Goal: Information Seeking & Learning: Learn about a topic

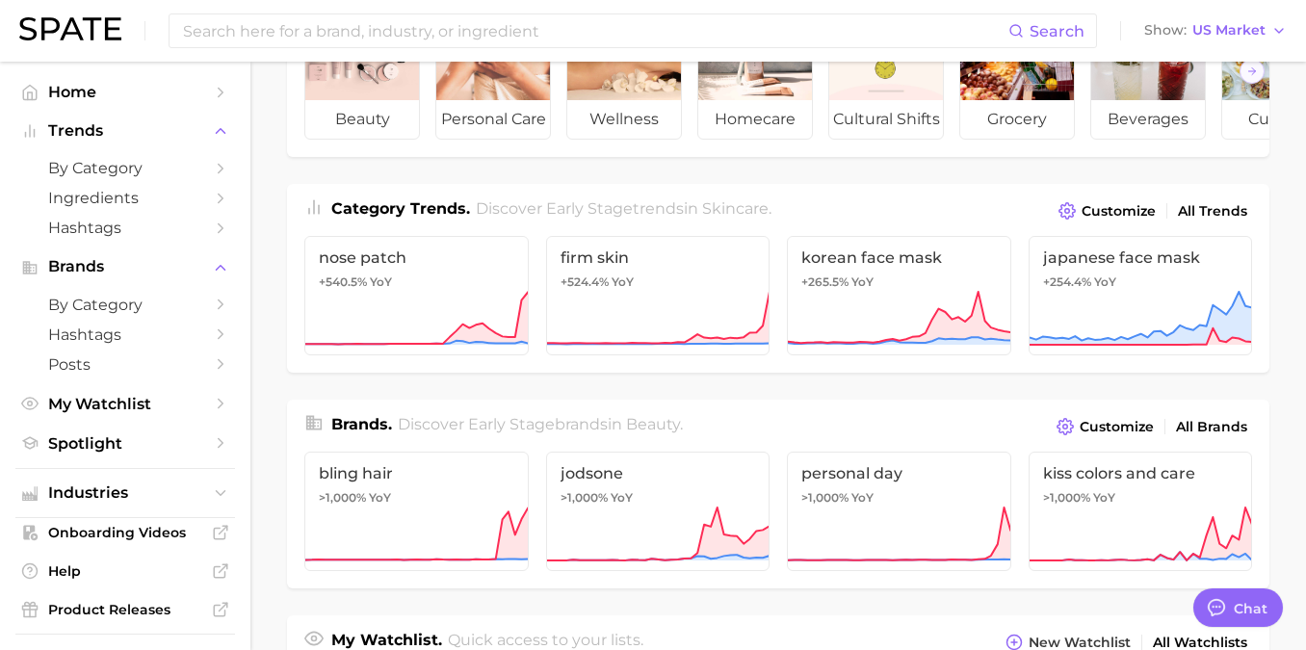
scroll to position [143, 0]
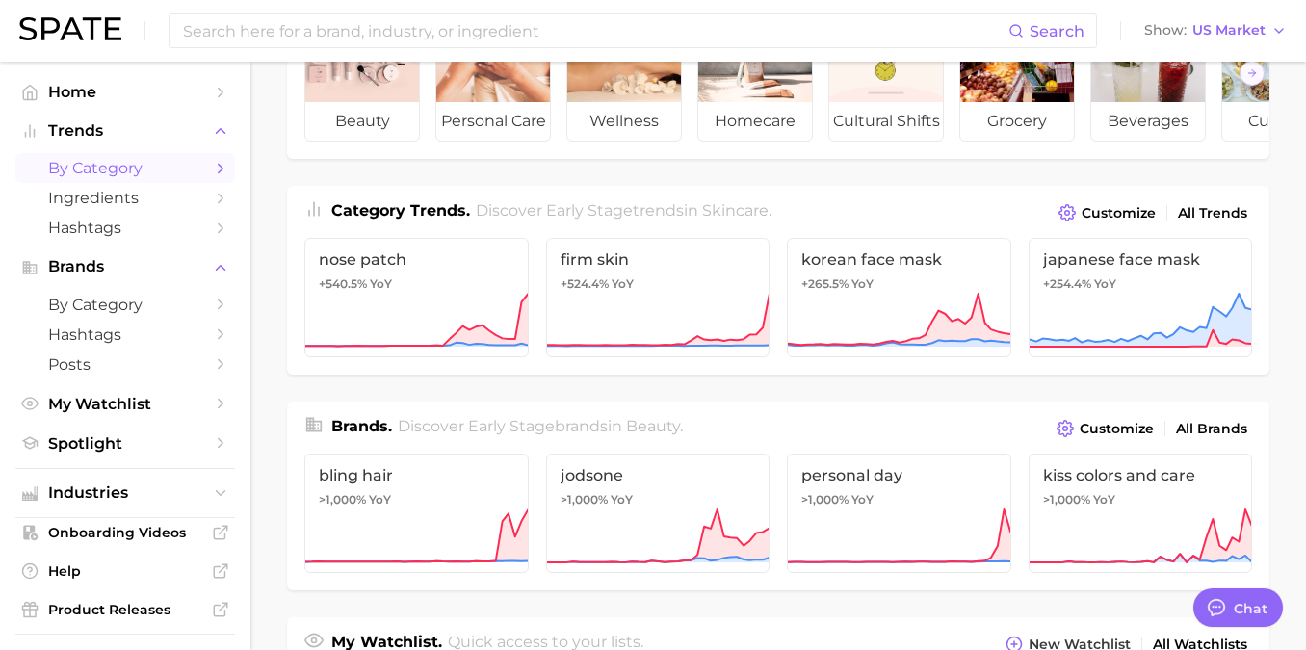
click at [218, 161] on icon "Sidebar" at bounding box center [220, 168] width 17 height 17
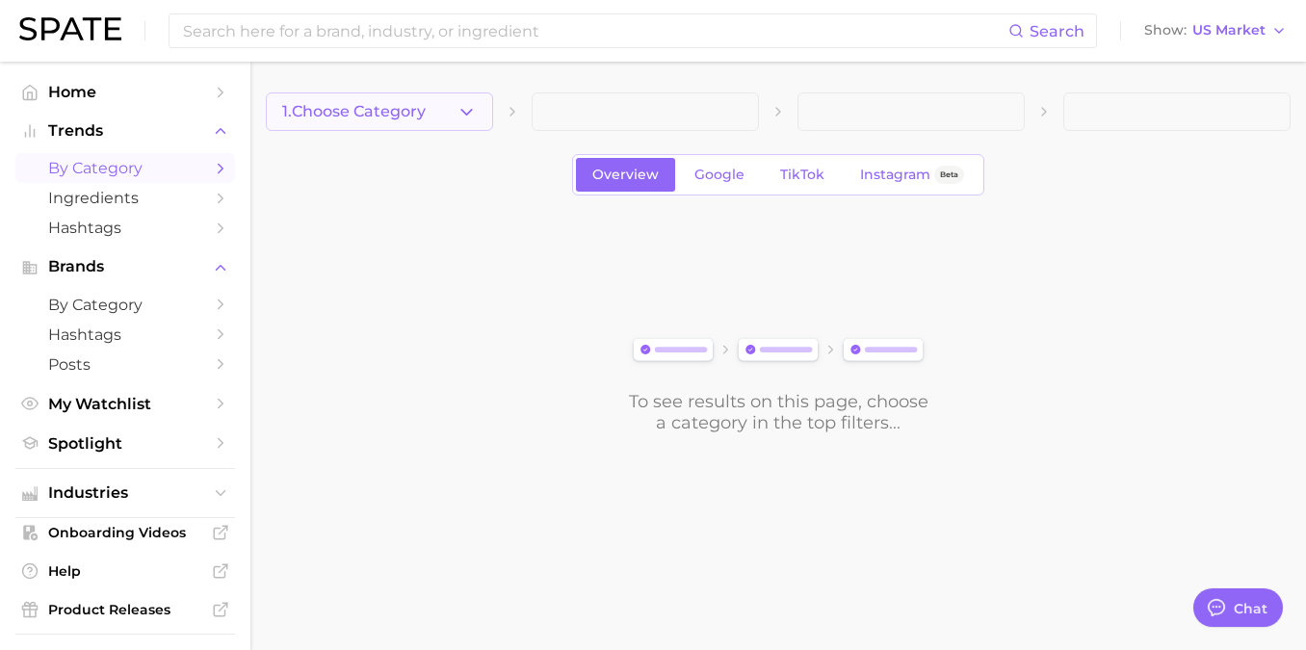
click at [438, 109] on button "1. Choose Category" at bounding box center [379, 111] width 227 height 39
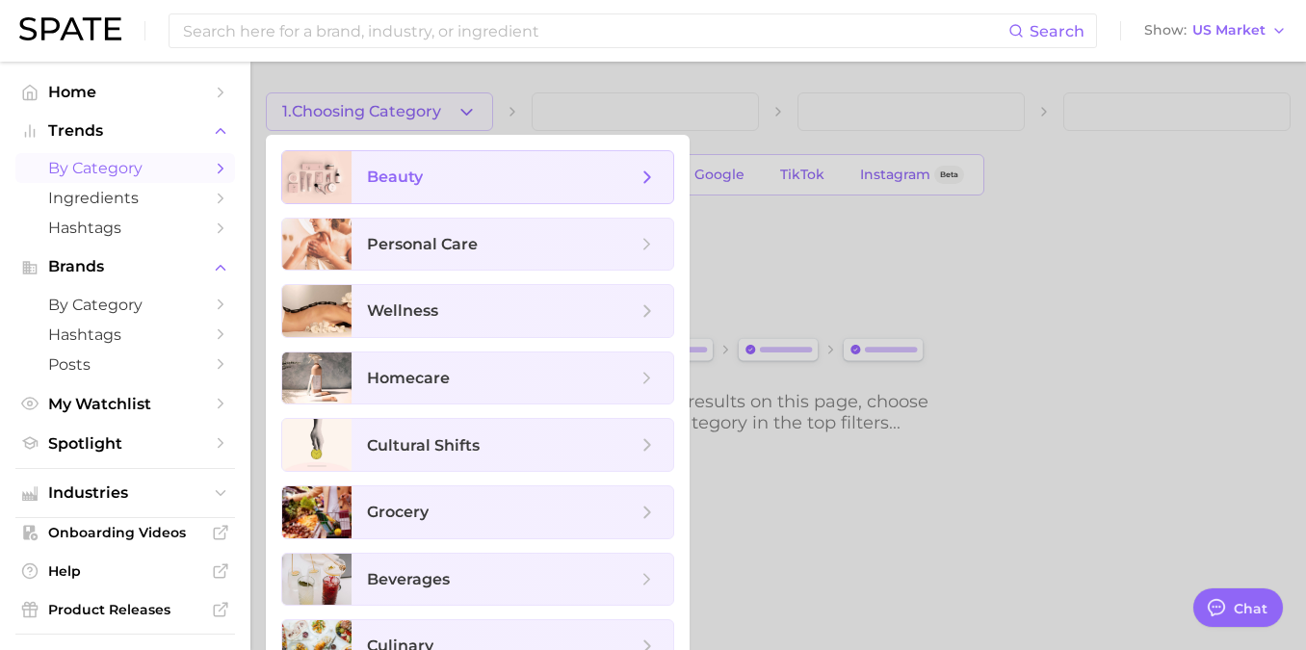
click at [405, 195] on span "beauty" at bounding box center [513, 177] width 322 height 52
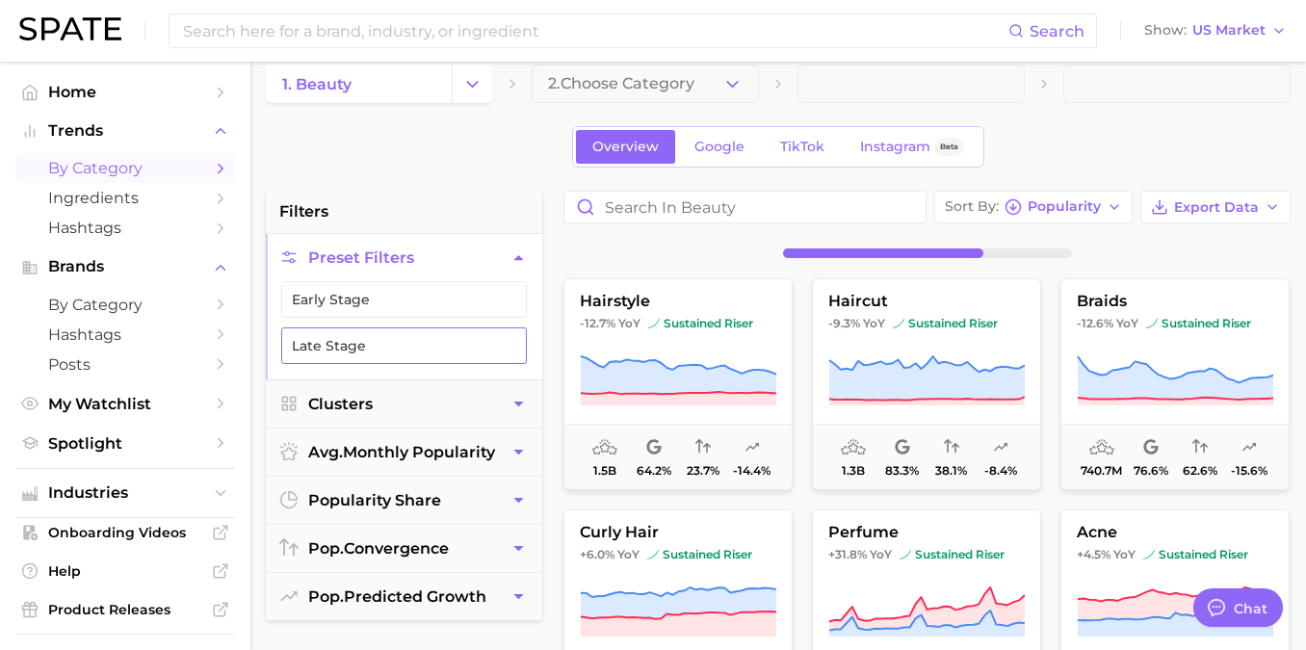
scroll to position [26, 0]
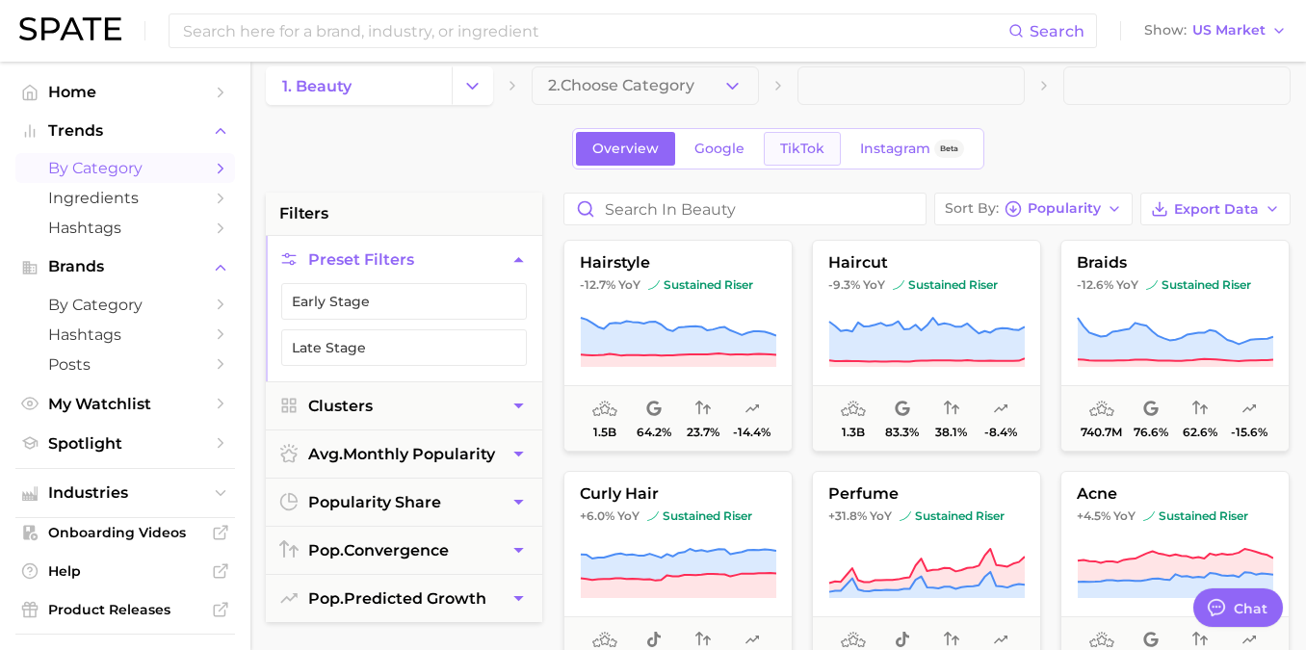
click at [796, 155] on span "TikTok" at bounding box center [802, 149] width 44 height 16
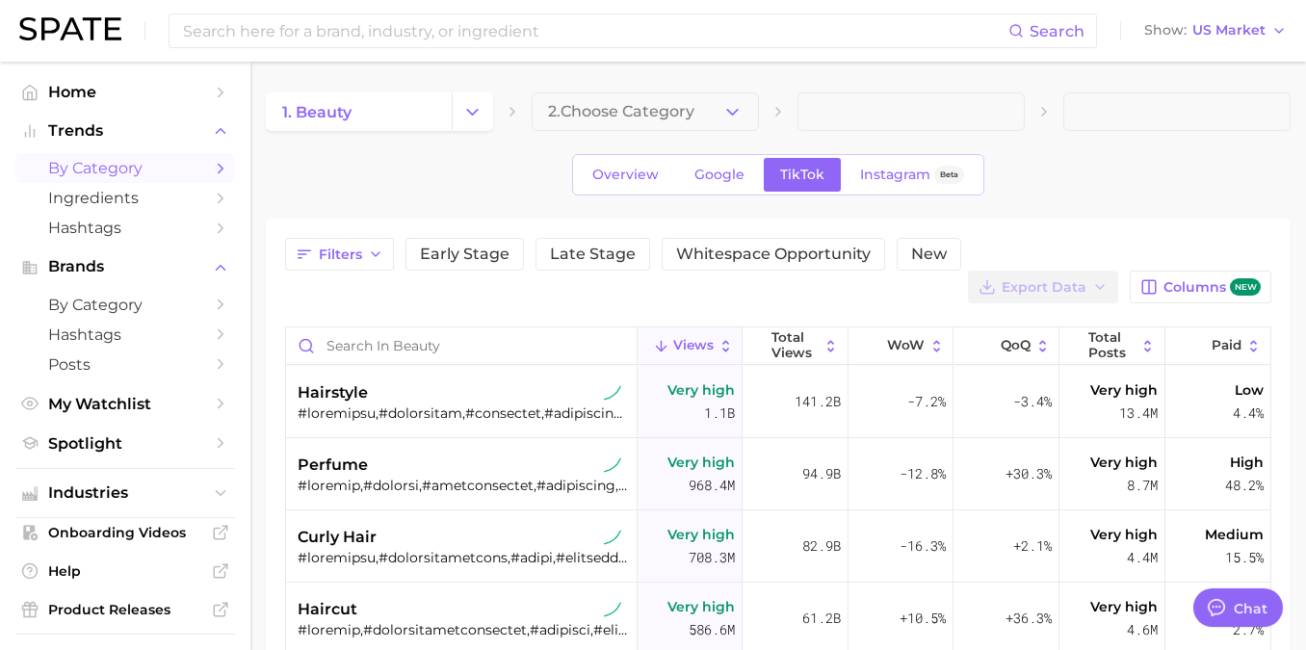
type textarea "x"
click at [403, 121] on link "1. beauty" at bounding box center [359, 111] width 186 height 39
click at [470, 112] on polyline "Change Category" at bounding box center [472, 111] width 11 height 5
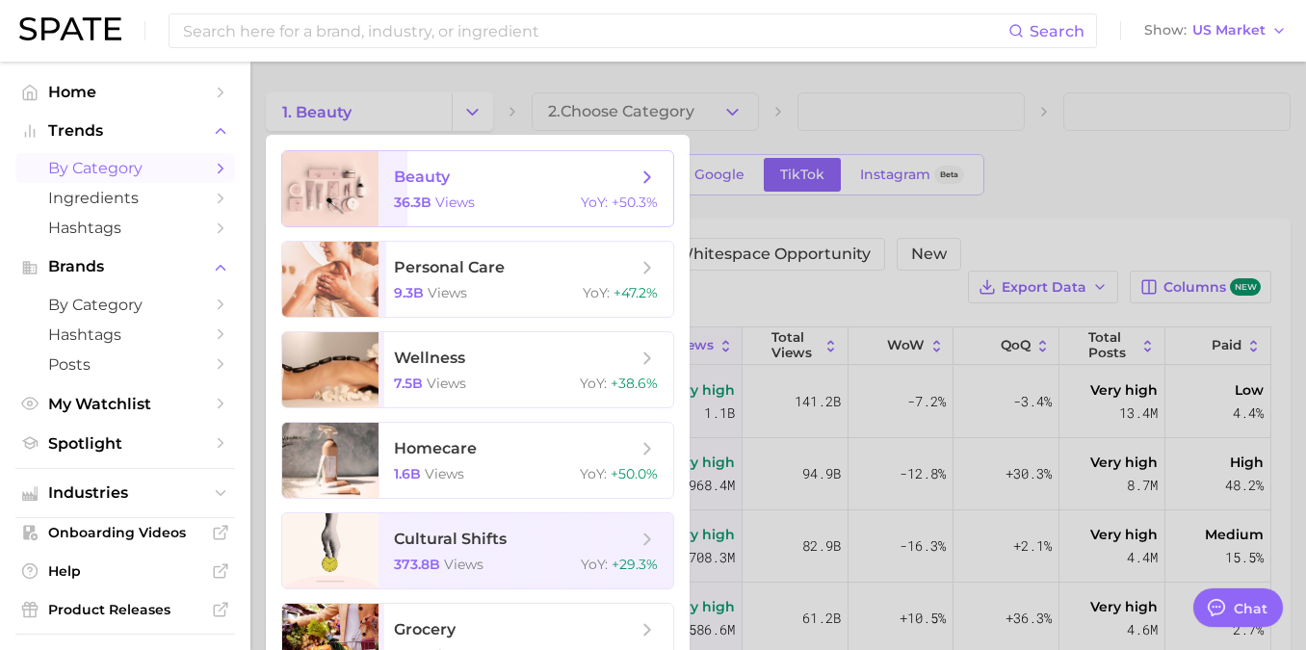
click at [654, 183] on icon at bounding box center [647, 177] width 21 height 21
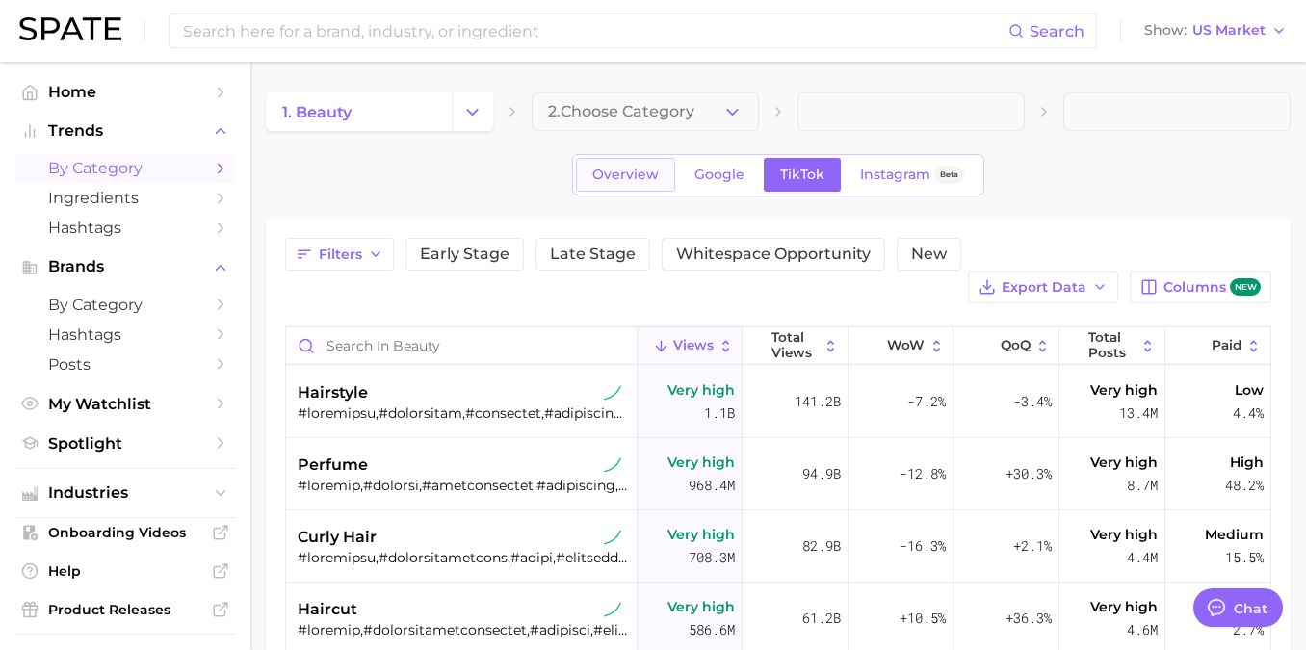
click at [634, 170] on span "Overview" at bounding box center [625, 175] width 66 height 16
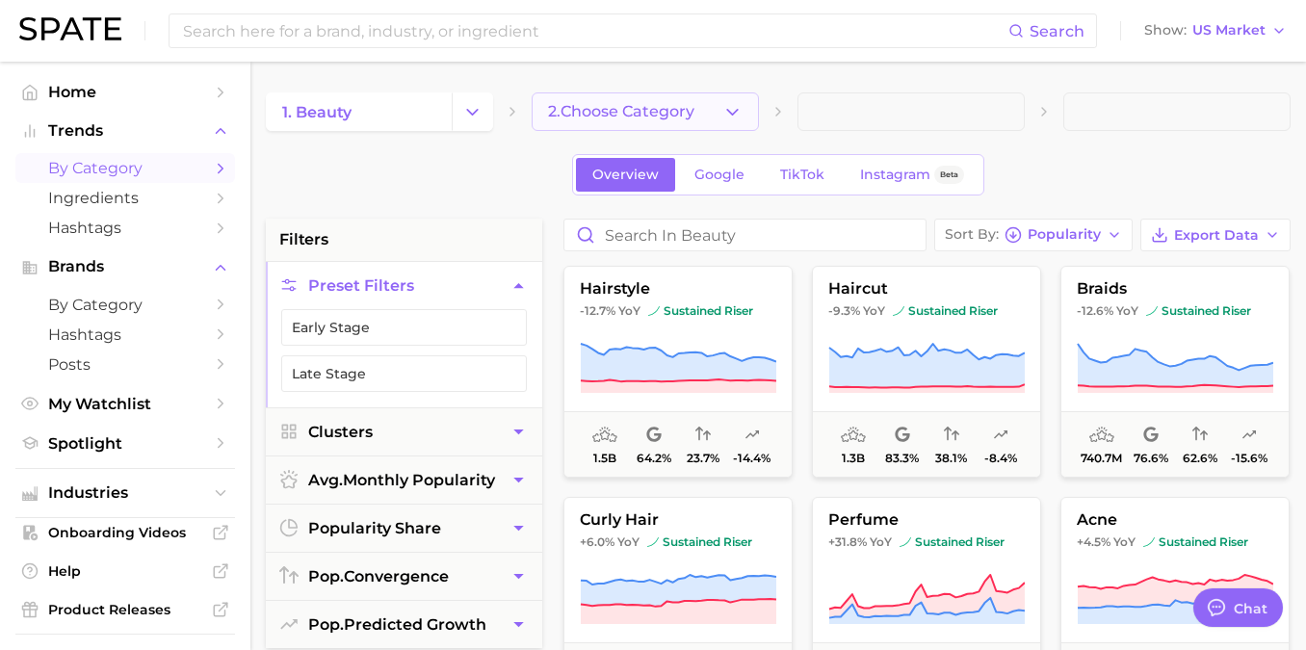
click at [734, 103] on icon "button" at bounding box center [732, 112] width 20 height 20
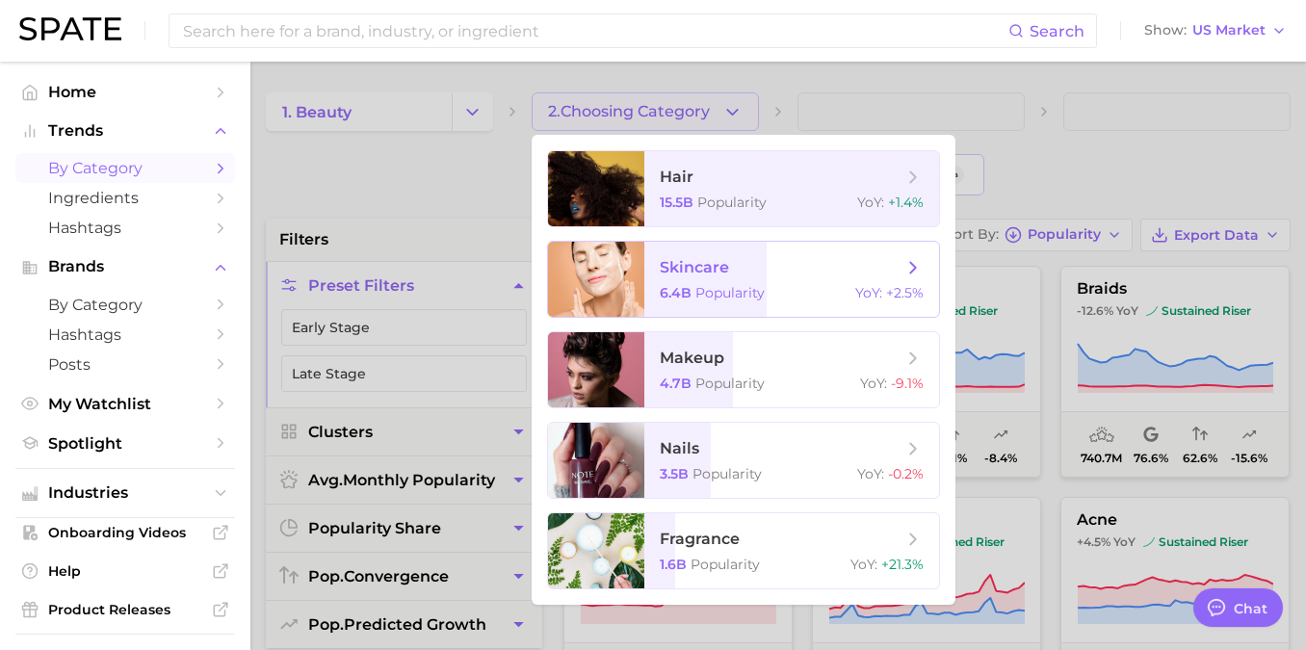
click at [764, 269] on span "skincare" at bounding box center [781, 267] width 243 height 21
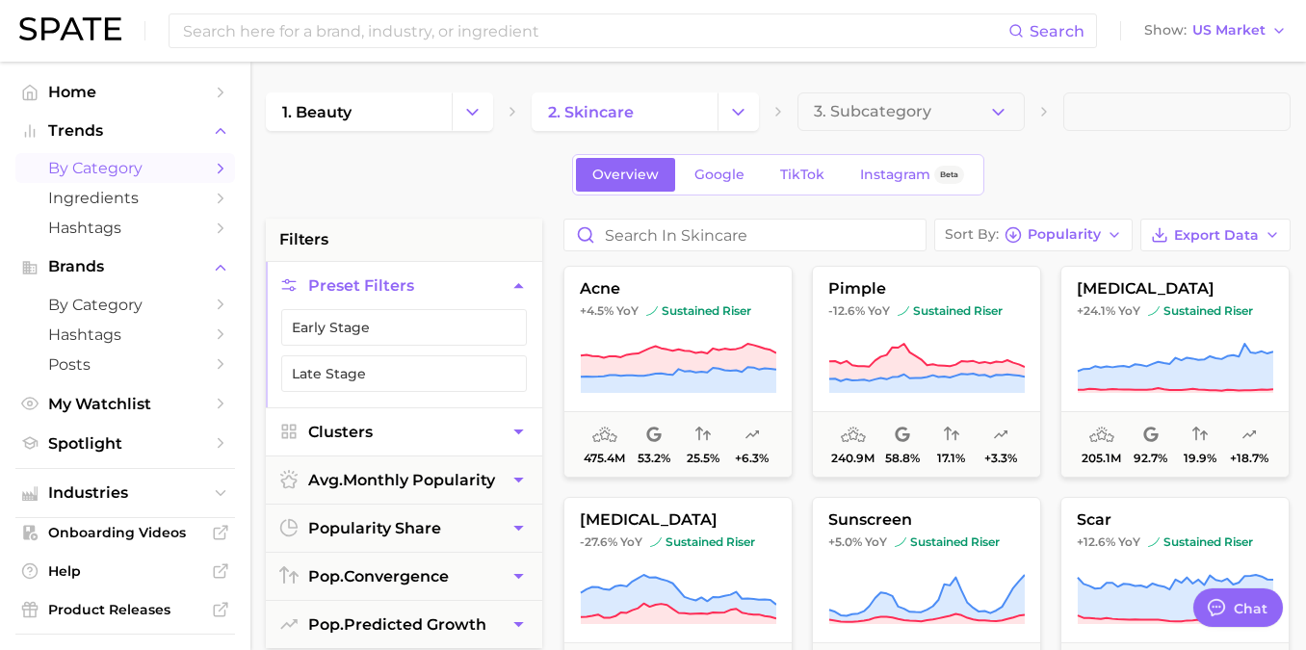
click at [465, 428] on button "Clusters" at bounding box center [404, 431] width 276 height 47
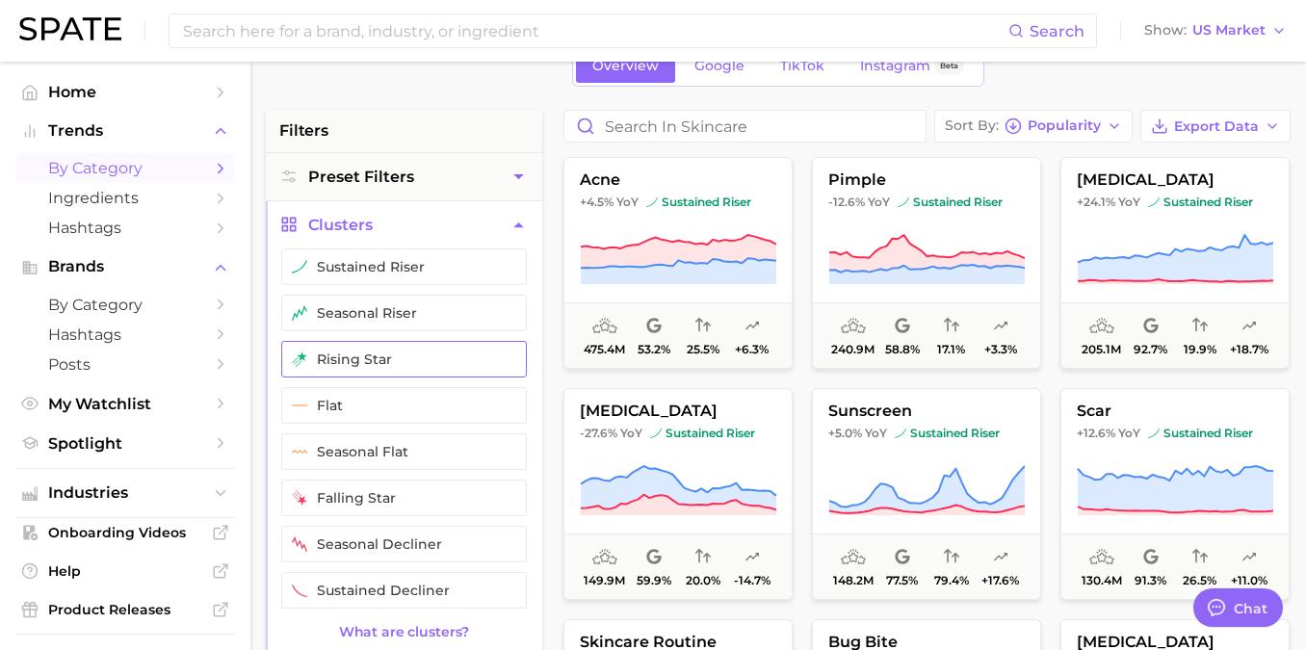
scroll to position [111, 0]
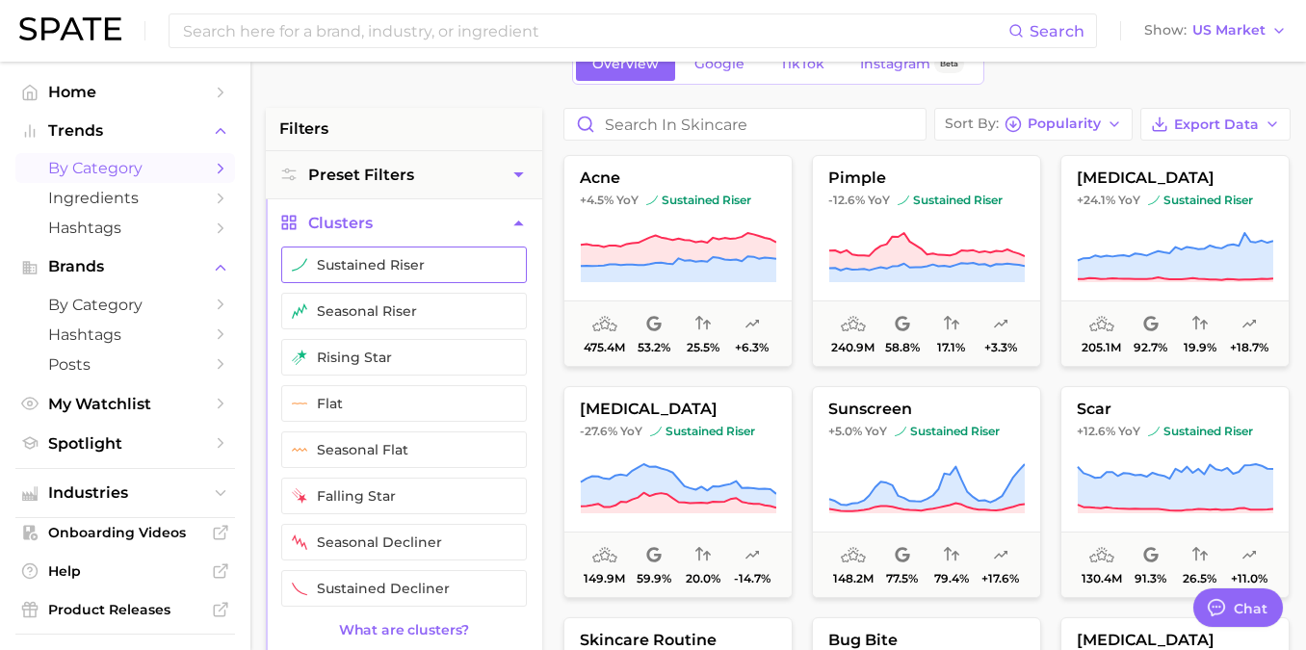
click at [388, 273] on button "sustained riser" at bounding box center [404, 265] width 246 height 37
click at [388, 310] on button "seasonal riser" at bounding box center [404, 311] width 246 height 37
click at [388, 341] on button "rising star" at bounding box center [404, 357] width 246 height 37
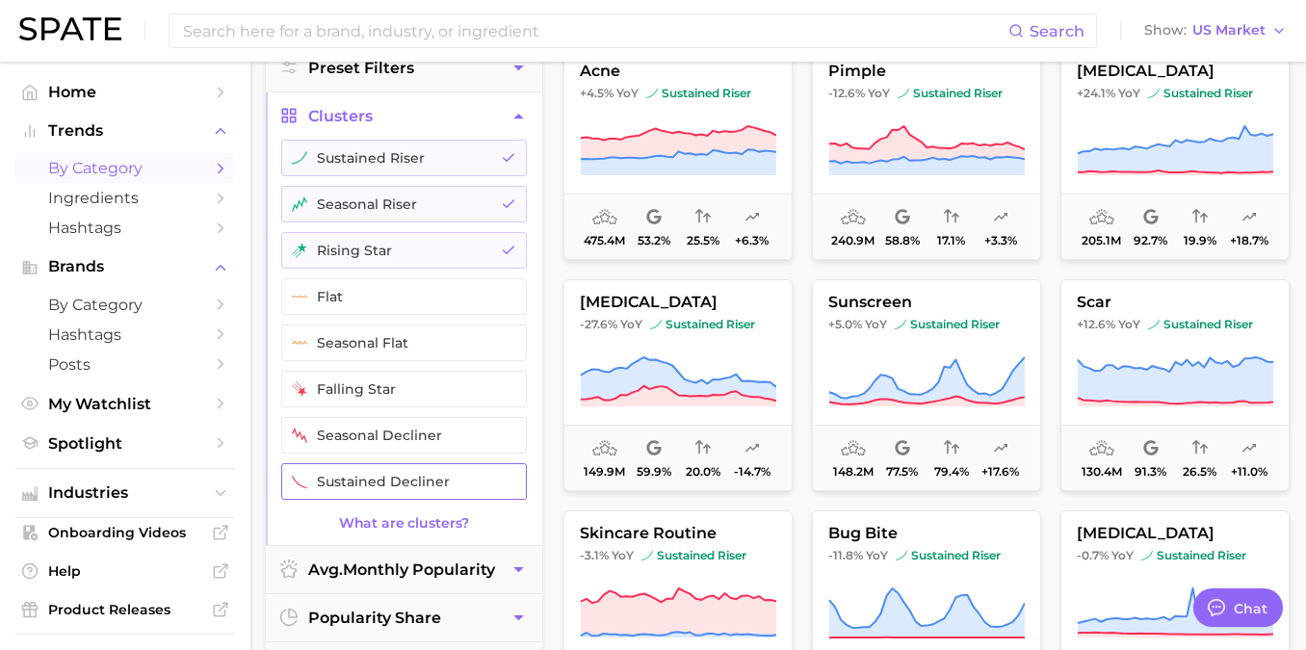
scroll to position [219, 0]
click at [410, 558] on button "avg. monthly popularity" at bounding box center [404, 568] width 276 height 47
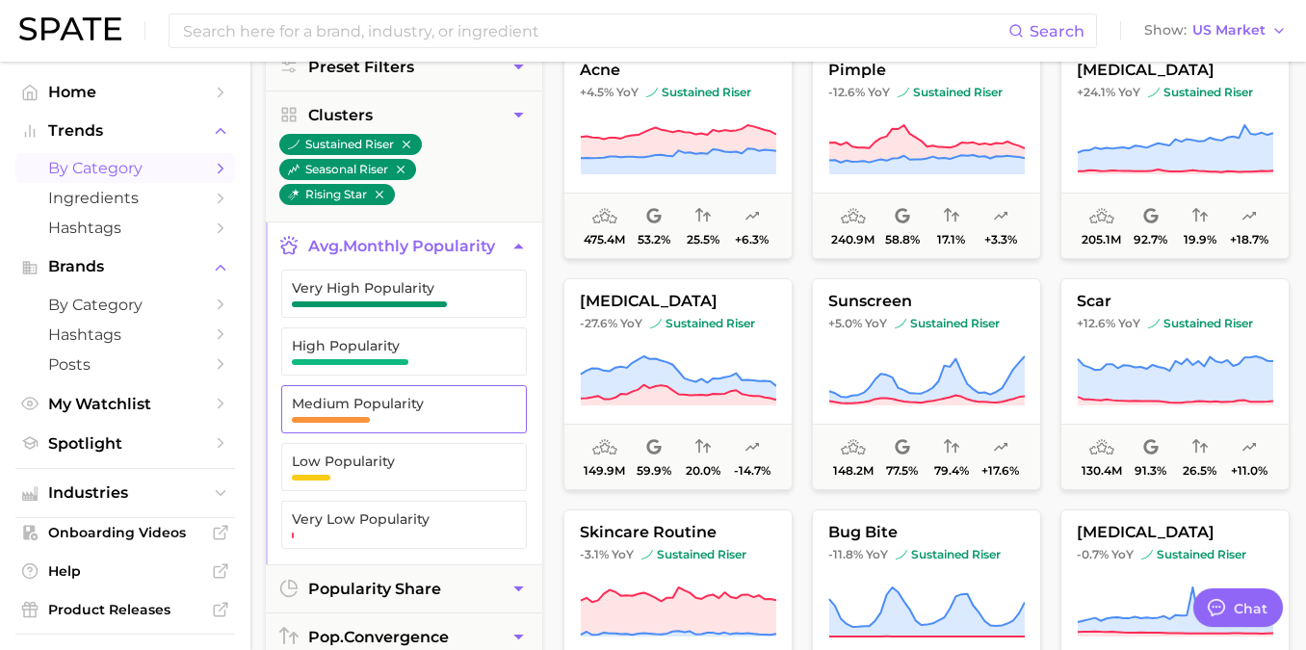
click at [378, 413] on span "Medium Popularity" at bounding box center [389, 409] width 194 height 27
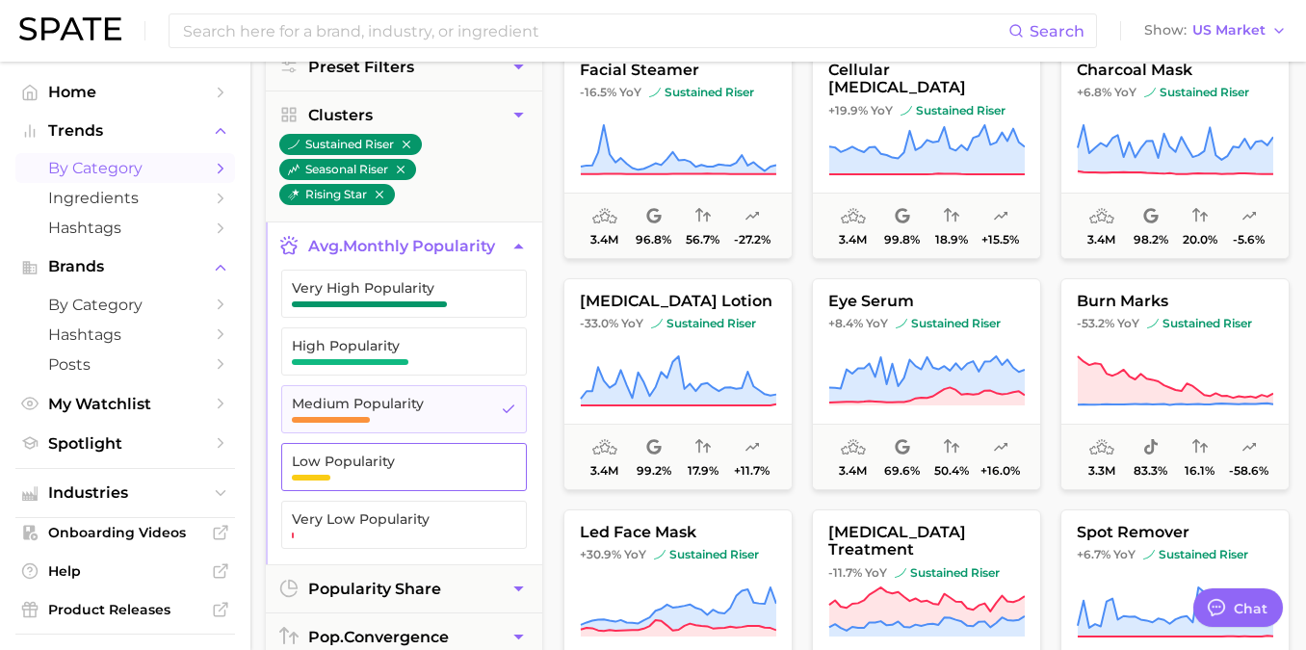
click at [375, 475] on span "Low Popularity" at bounding box center [389, 467] width 194 height 27
click at [407, 360] on span "High Popularity" at bounding box center [389, 351] width 194 height 27
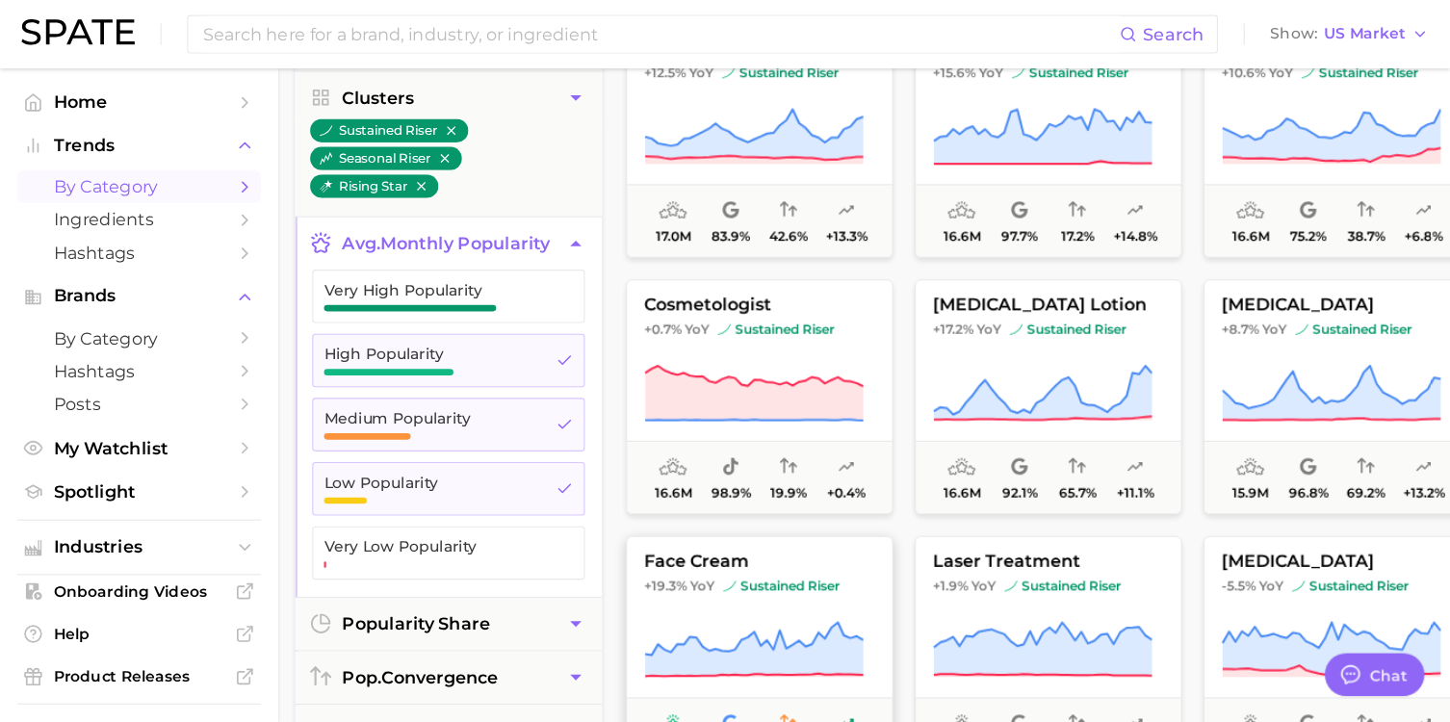
scroll to position [246, 0]
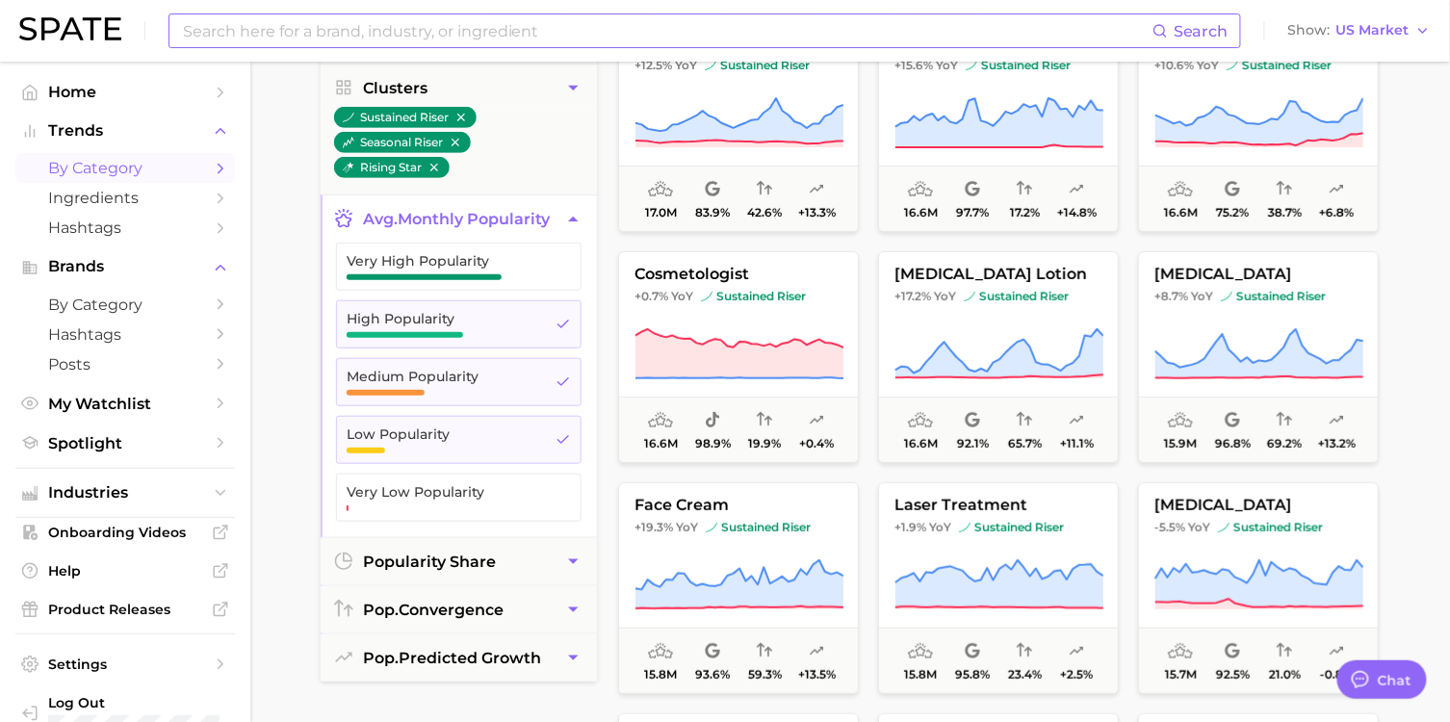
type textarea "x"
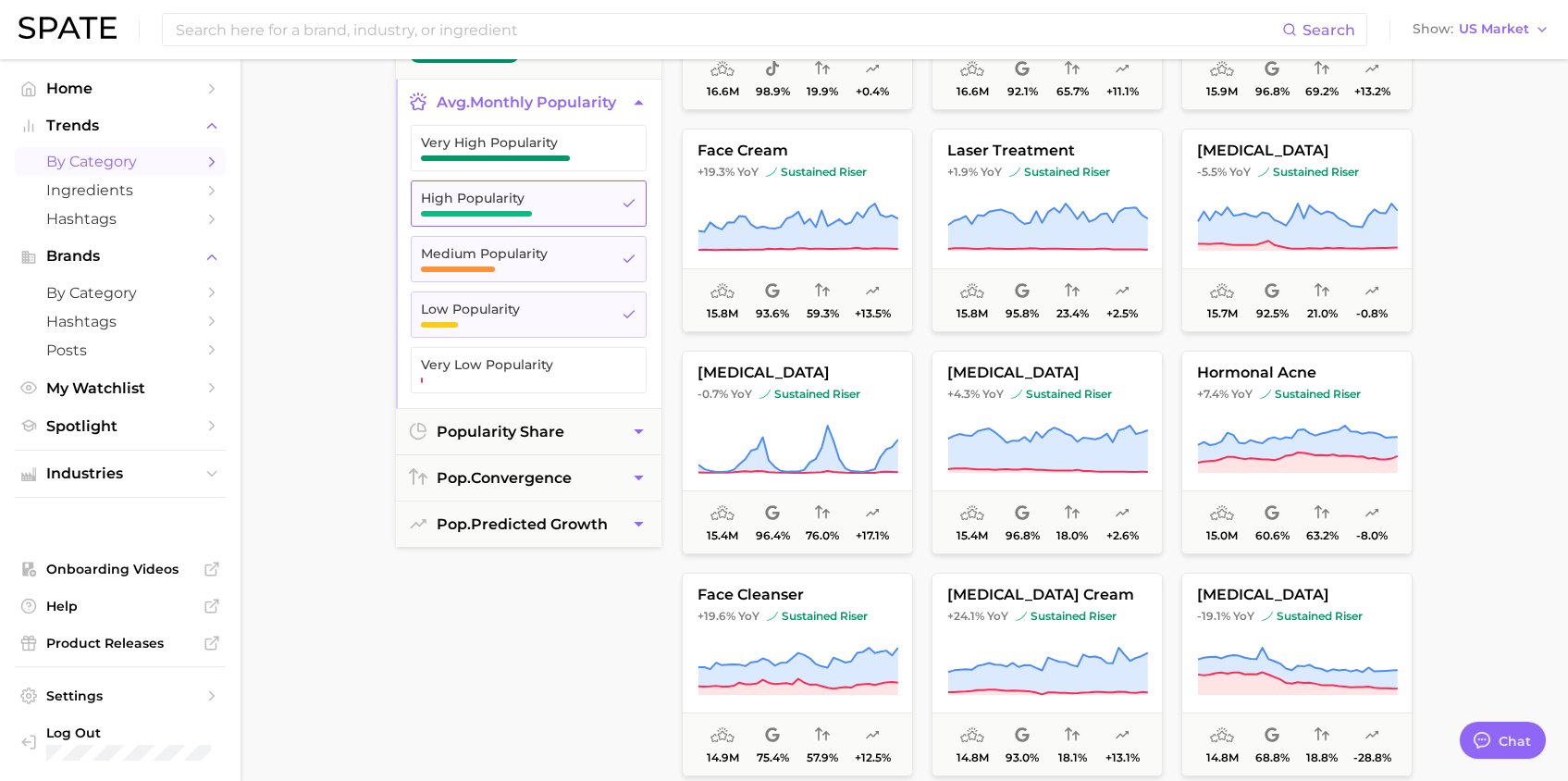
scroll to position [0, 0]
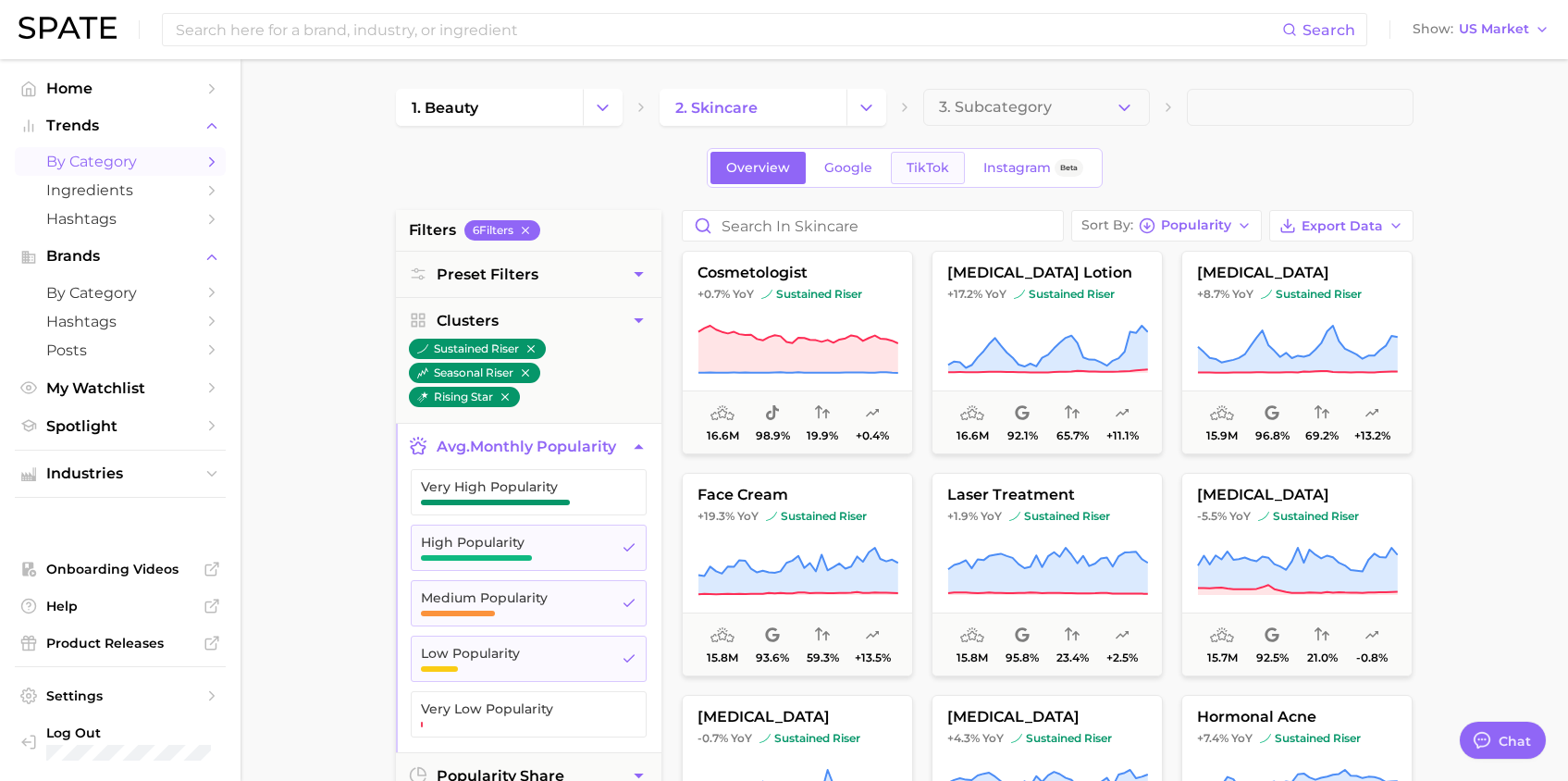
click at [943, 163] on span "TikTok" at bounding box center [928, 168] width 42 height 15
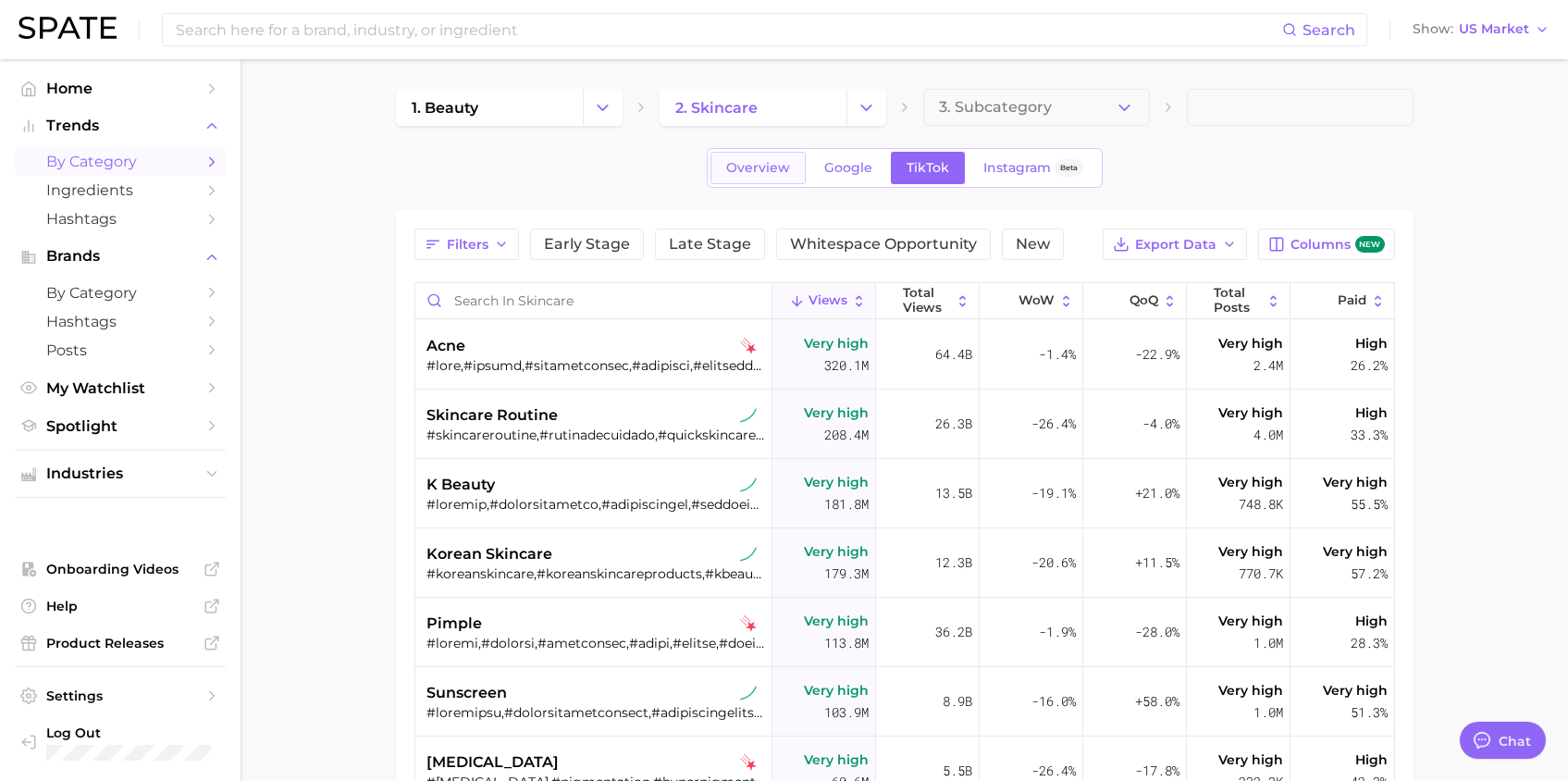
click at [763, 168] on span "Overview" at bounding box center [758, 168] width 63 height 15
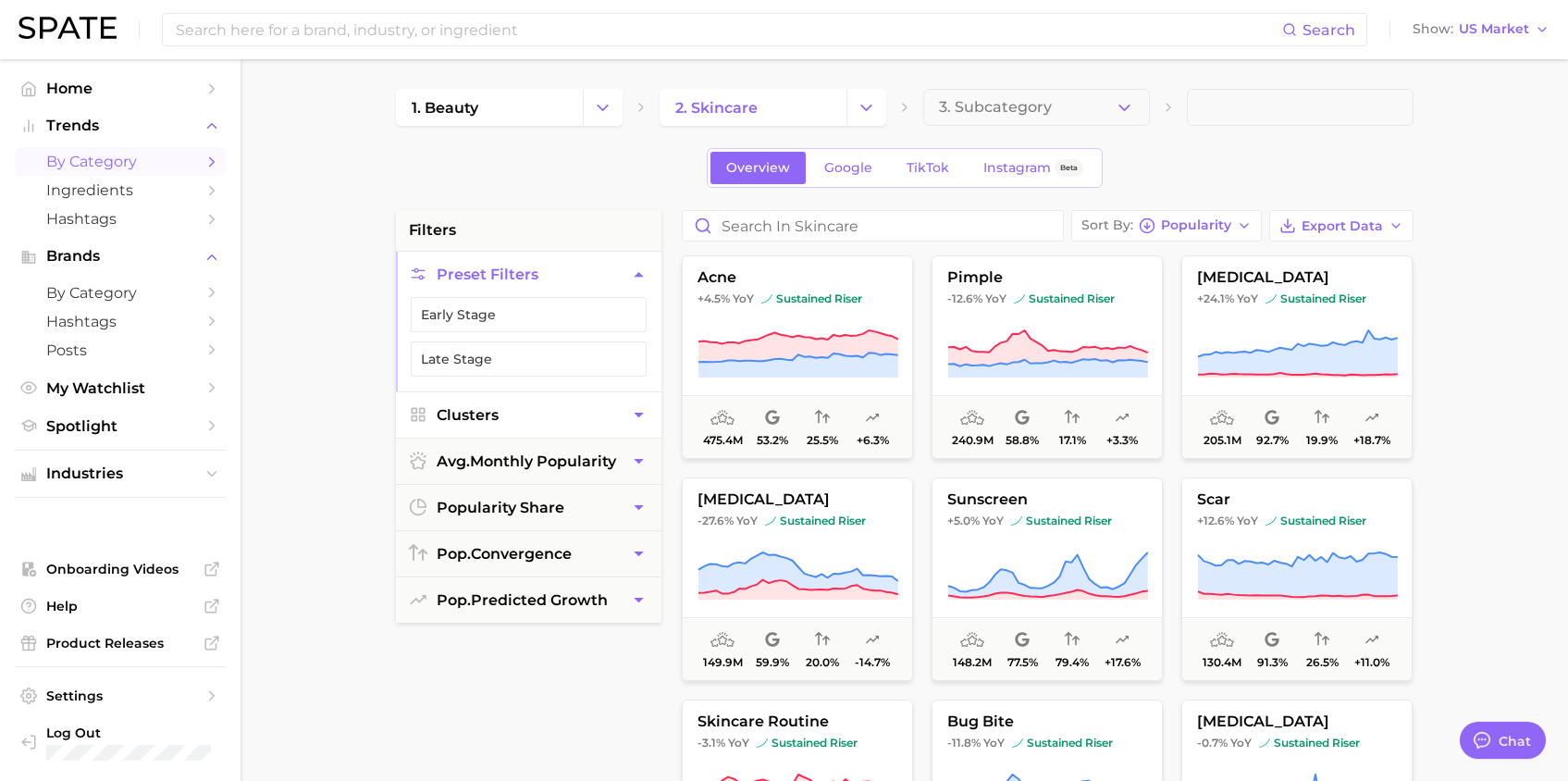
click at [641, 415] on icon "button" at bounding box center [639, 415] width 19 height 19
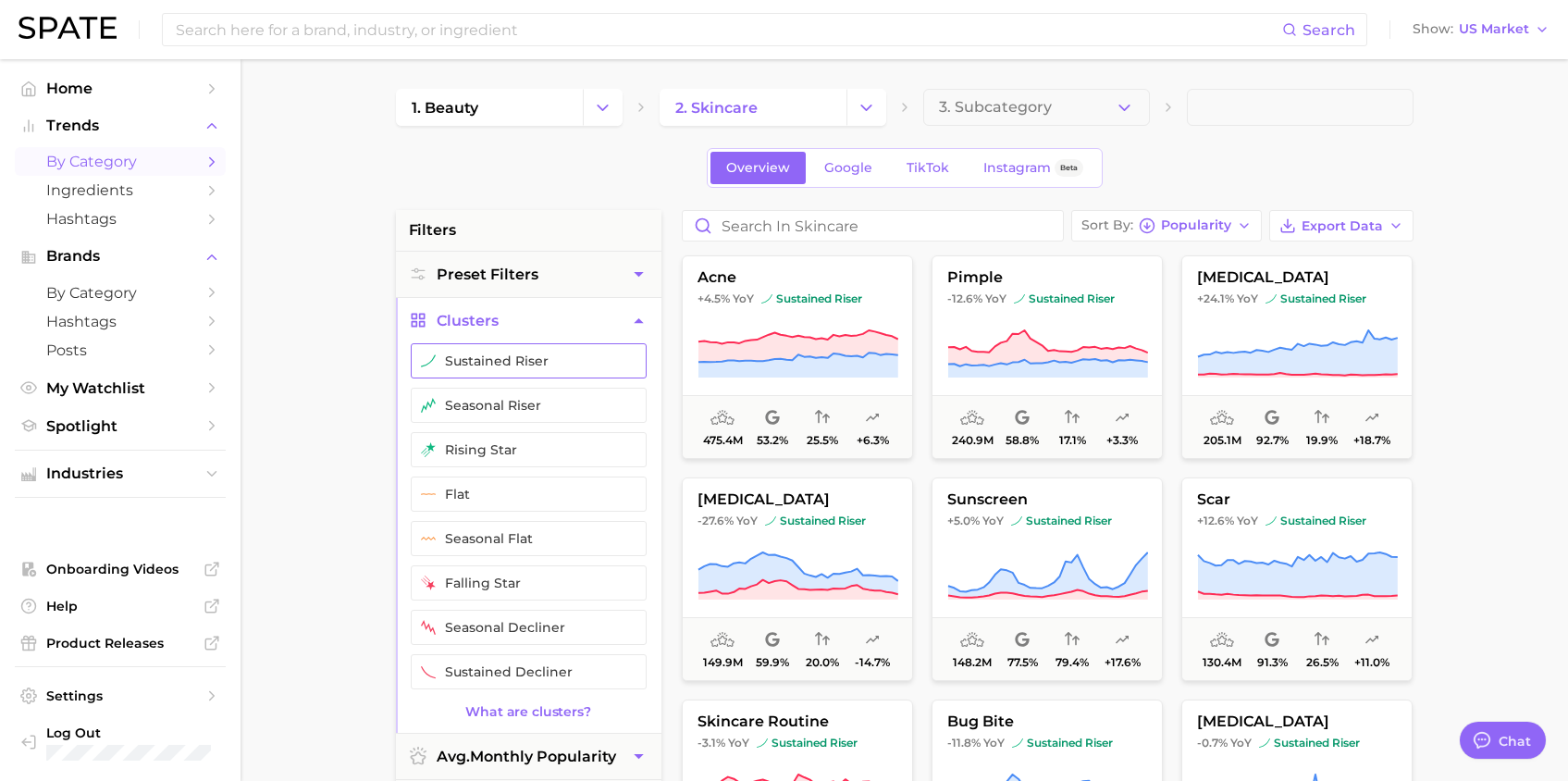
click at [586, 363] on button "sustained riser" at bounding box center [529, 360] width 236 height 36
click at [586, 406] on button "seasonal riser" at bounding box center [529, 405] width 236 height 36
click at [580, 449] on button "rising star" at bounding box center [529, 450] width 236 height 36
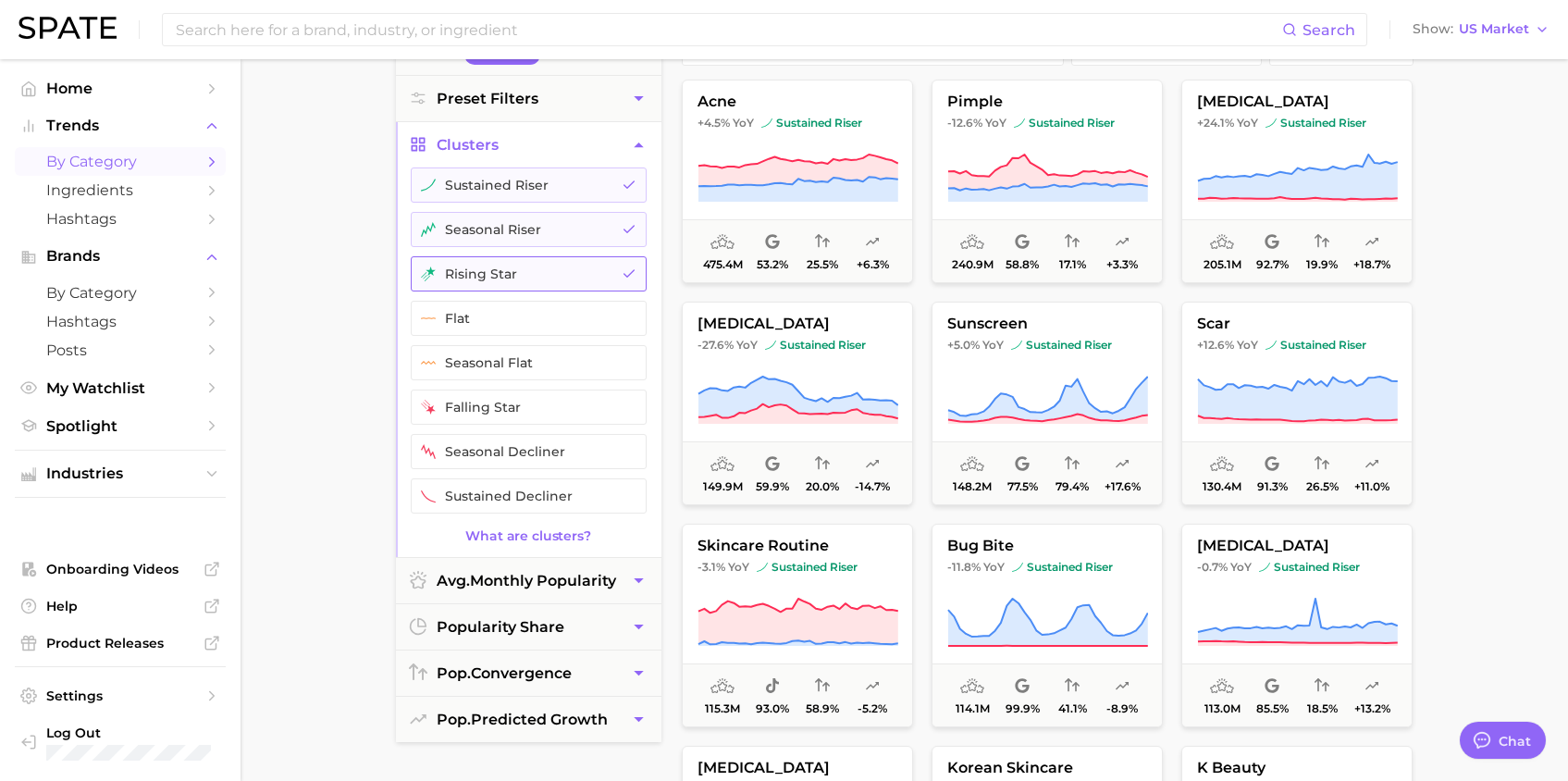
scroll to position [211, 0]
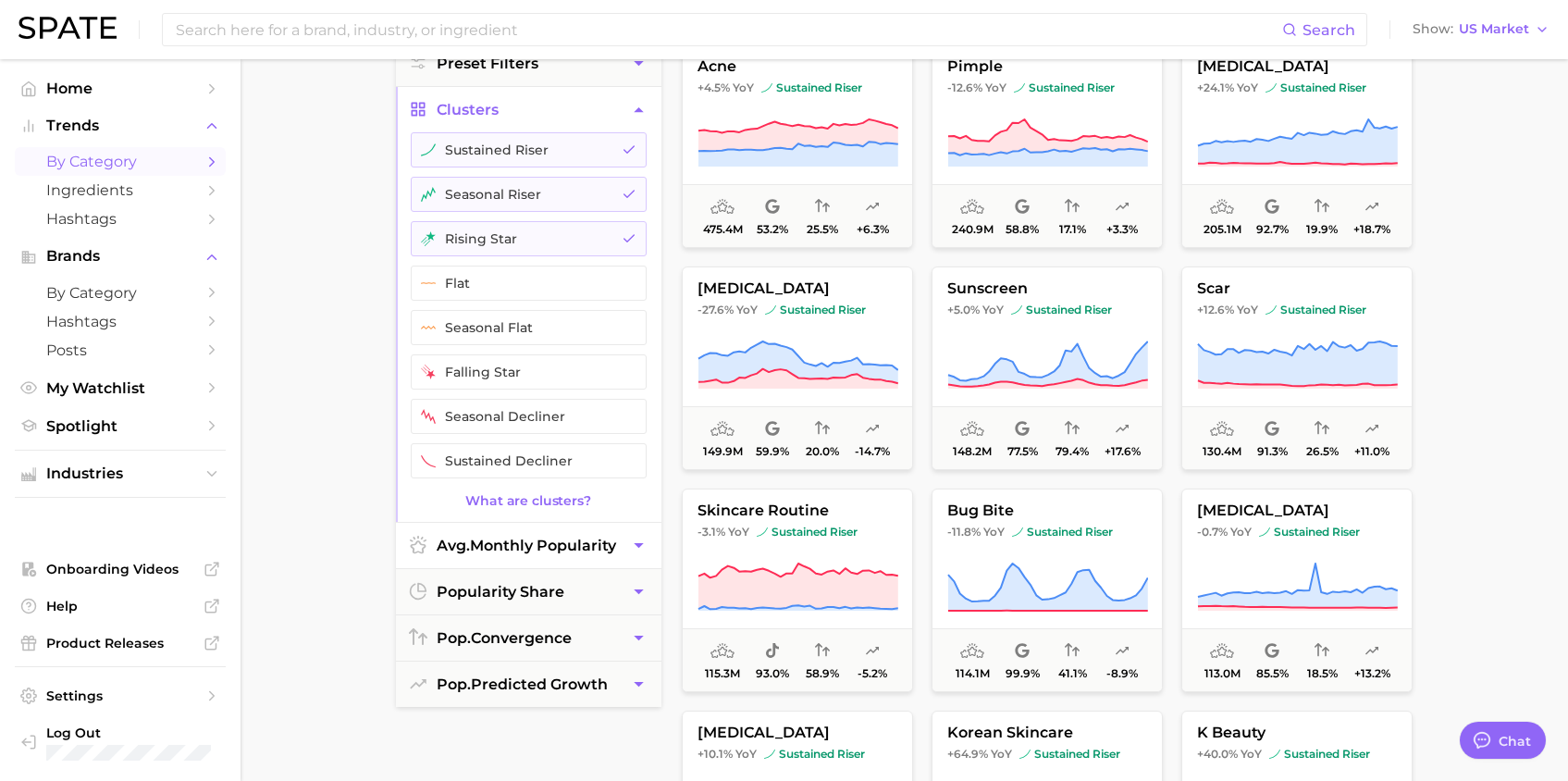
click at [588, 537] on span "avg. monthly popularity" at bounding box center [527, 546] width 180 height 17
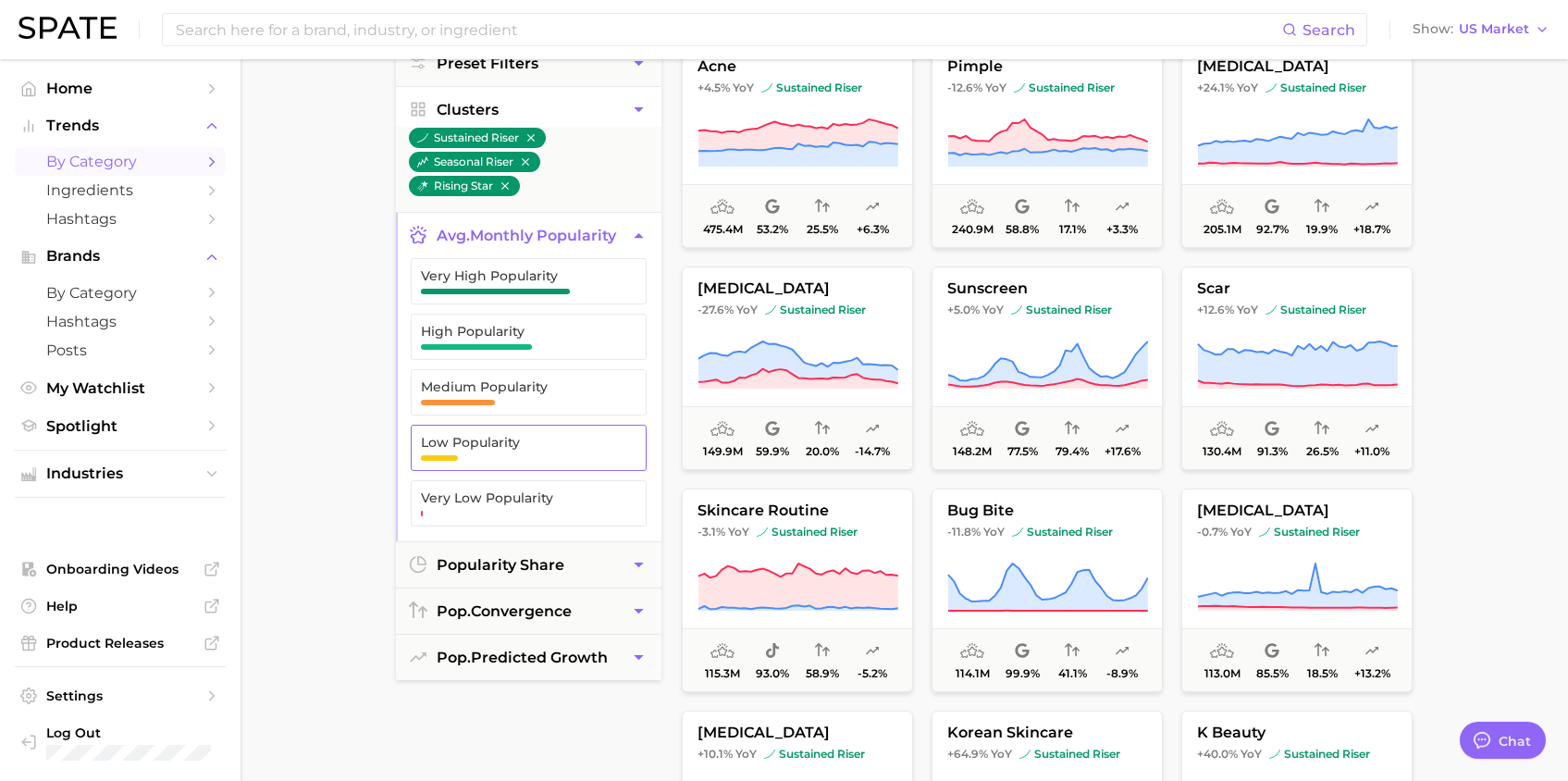
click at [540, 441] on span "Low Popularity" at bounding box center [514, 442] width 186 height 14
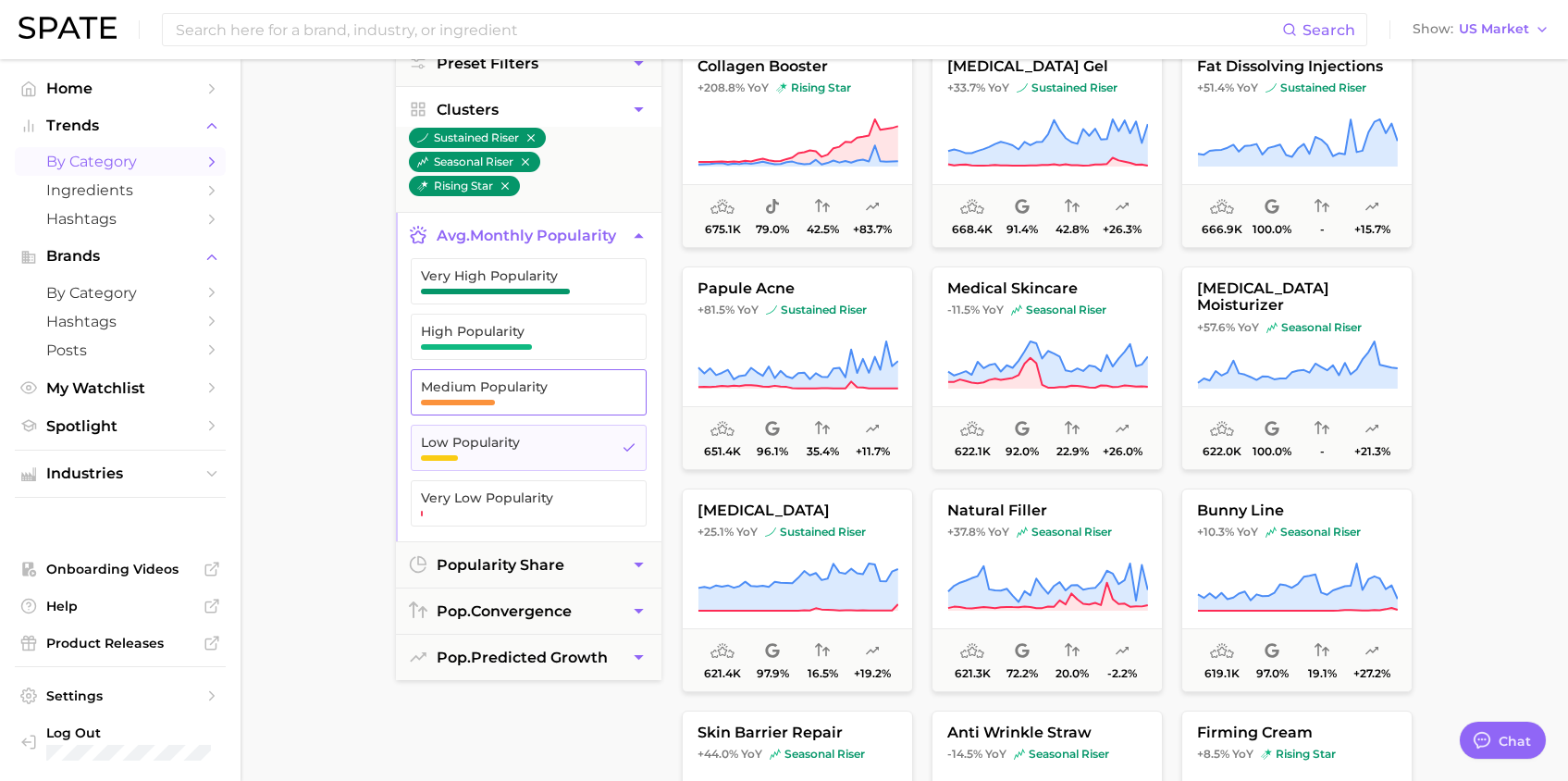
click at [540, 396] on span "Medium Popularity" at bounding box center [514, 392] width 186 height 26
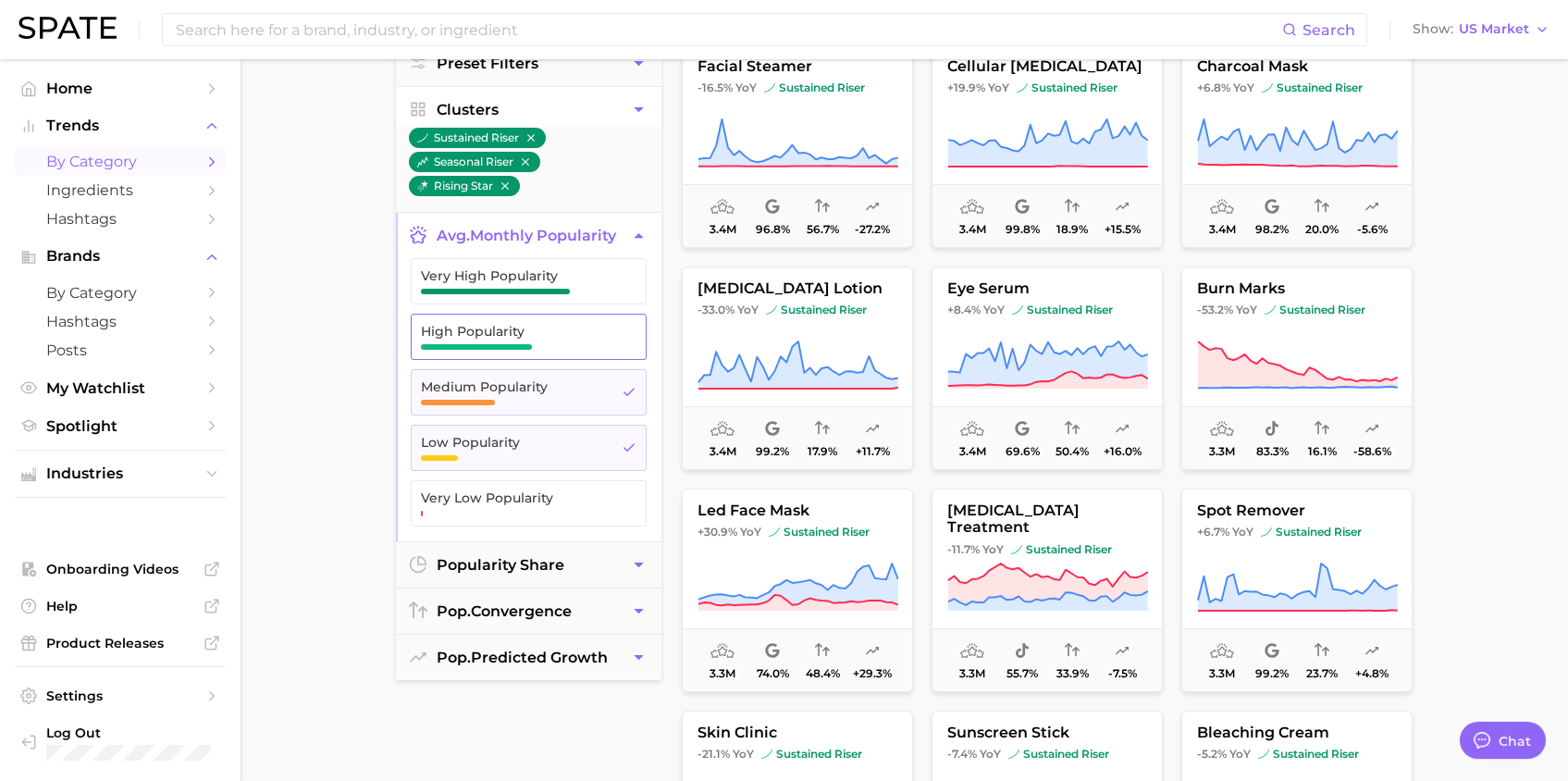
click at [544, 332] on span "High Popularity" at bounding box center [514, 330] width 186 height 14
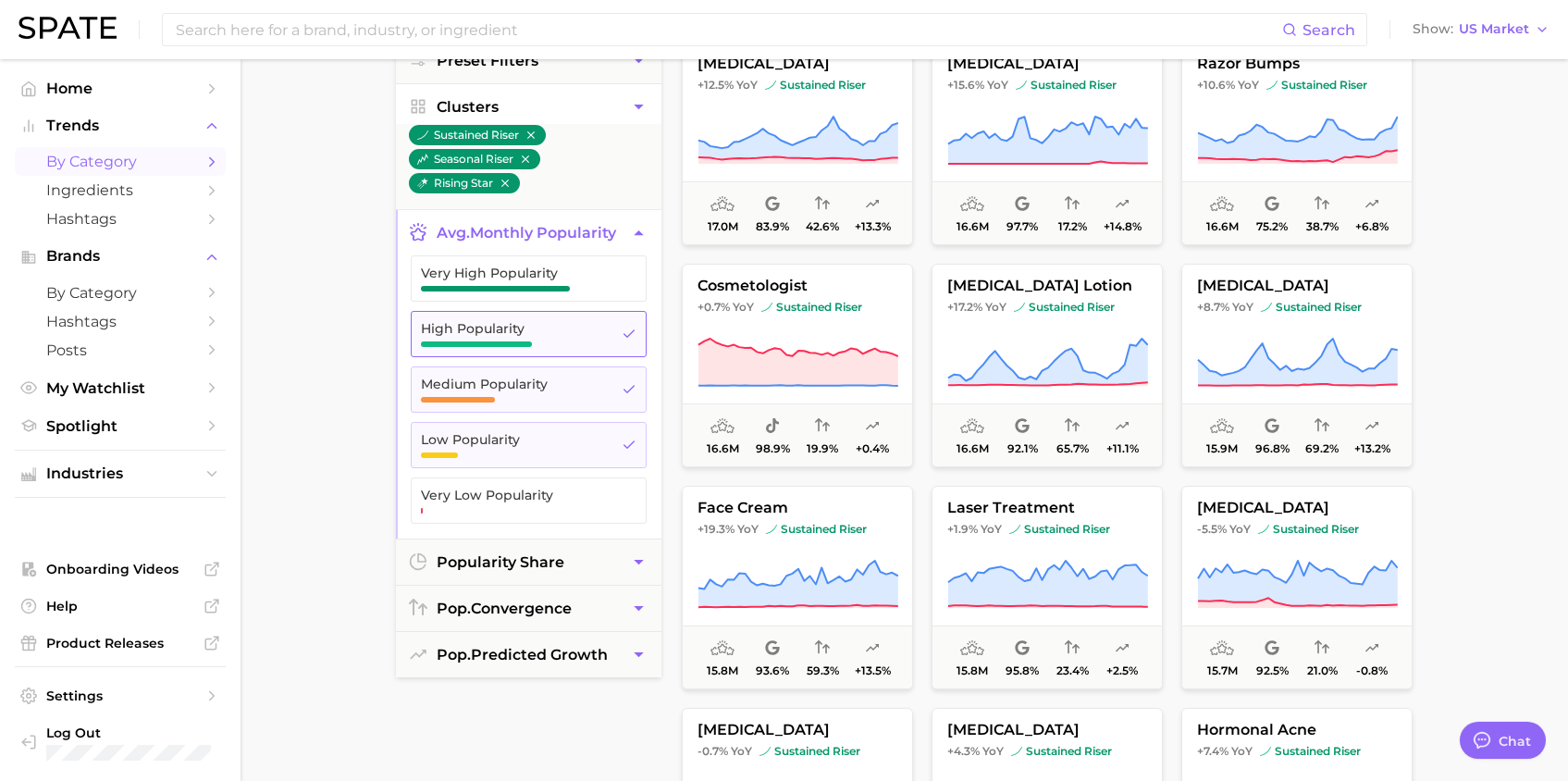
scroll to position [219, 0]
